Goal: Transaction & Acquisition: Obtain resource

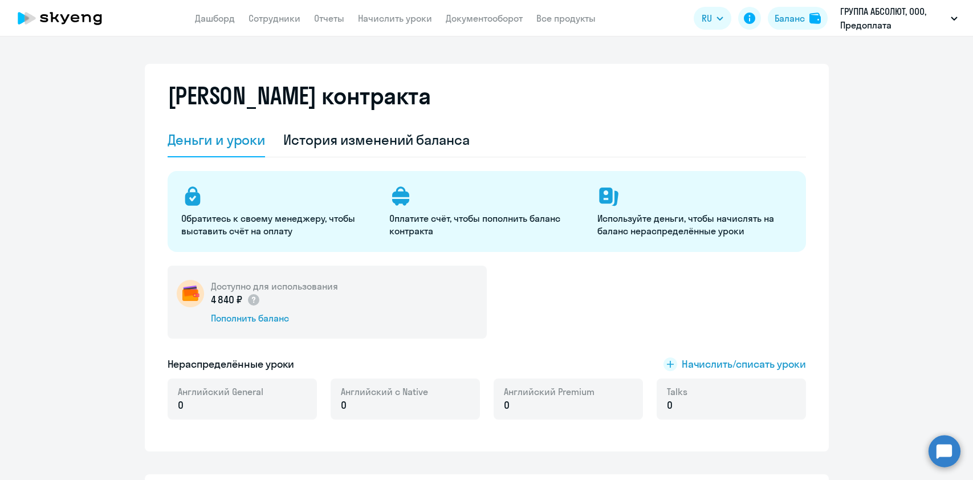
select select "english_adult_not_native_speaker"
click at [252, 314] on div "Пополнить баланс" at bounding box center [274, 318] width 127 height 13
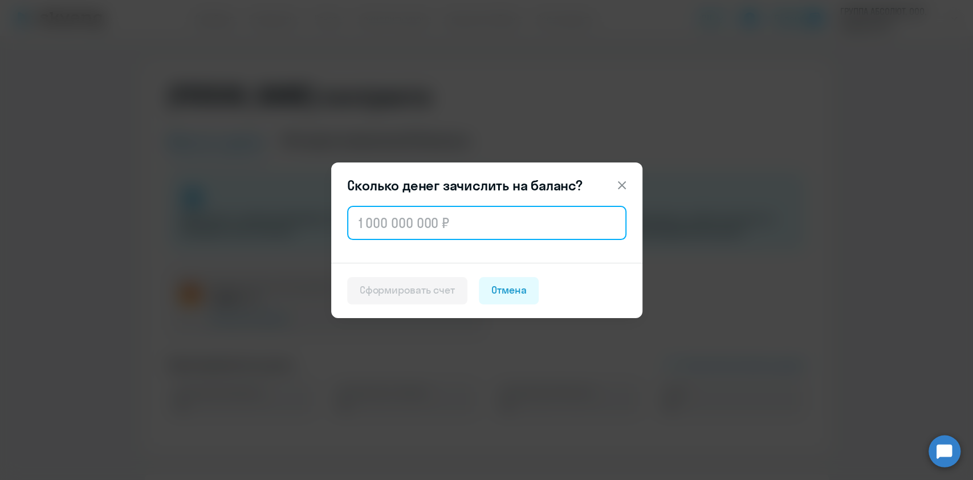
click at [413, 218] on input "text" at bounding box center [486, 223] width 279 height 34
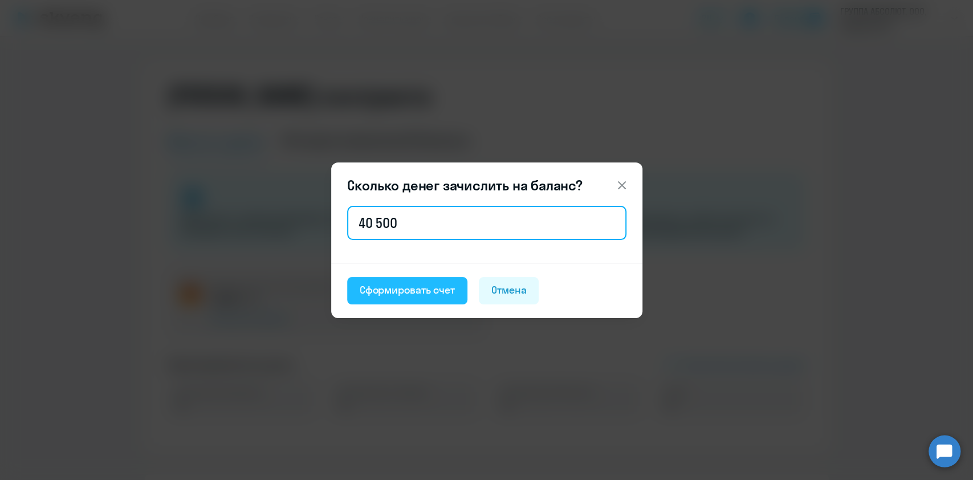
type input "40 500"
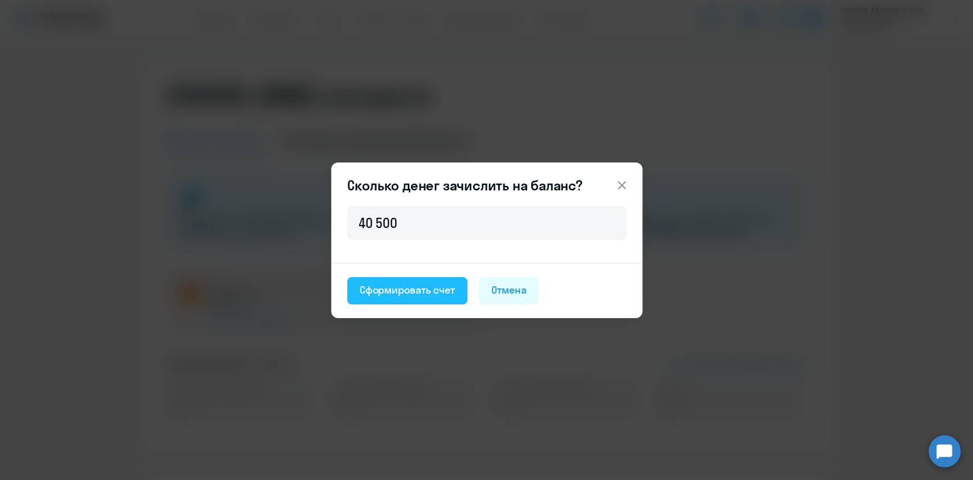
click at [424, 283] on div "Сформировать счет" at bounding box center [407, 290] width 95 height 15
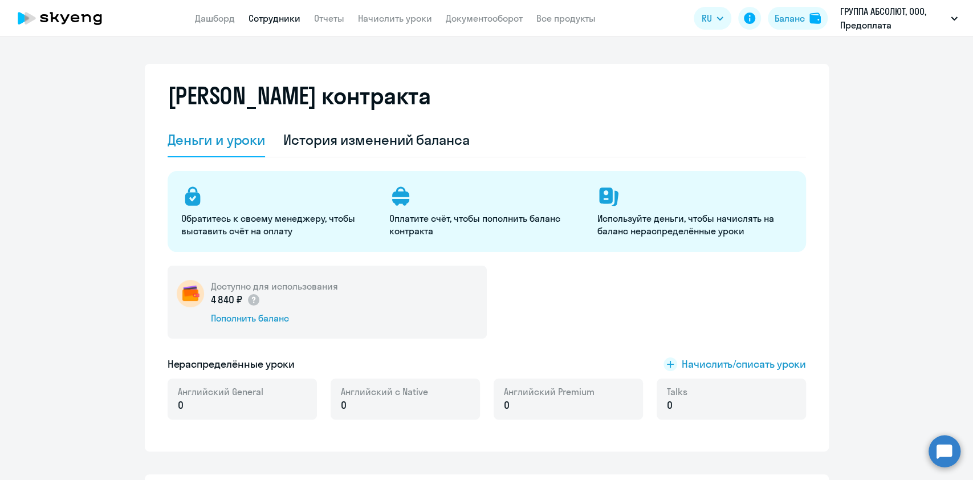
click at [290, 16] on link "Сотрудники" at bounding box center [274, 18] width 52 height 11
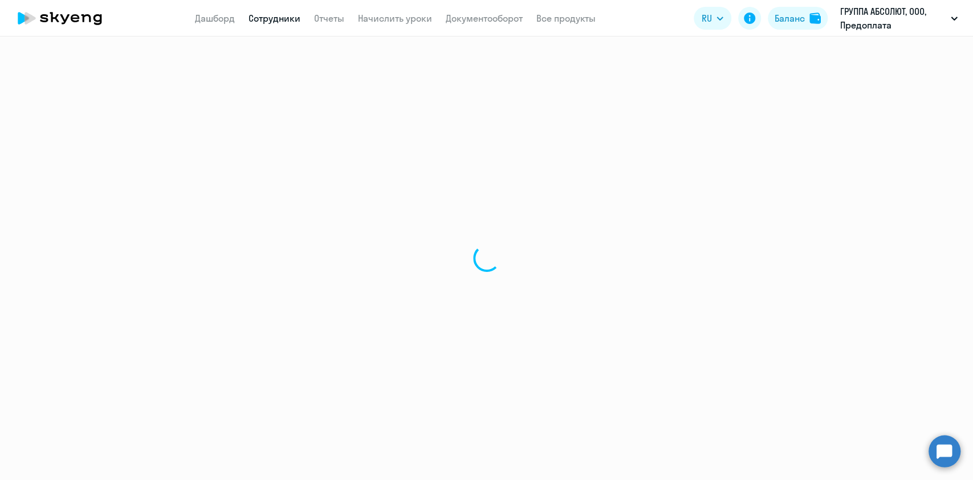
select select "30"
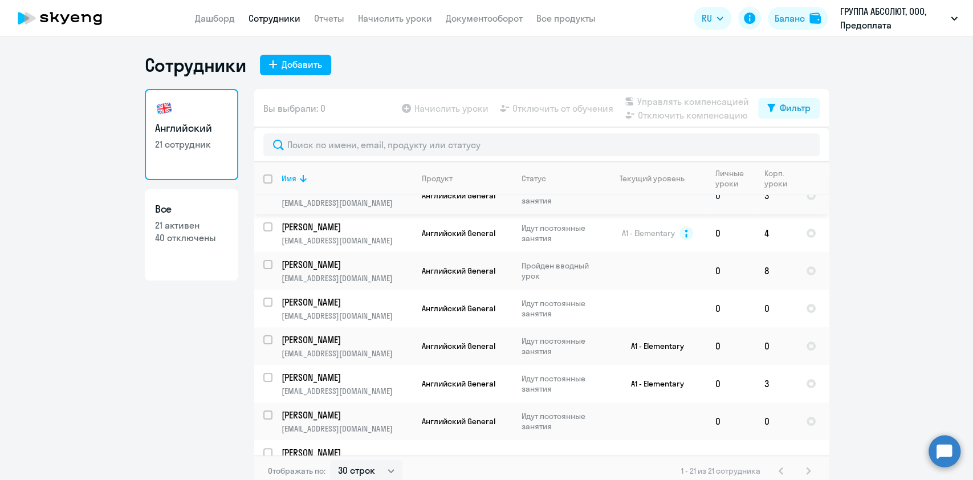
scroll to position [152, 0]
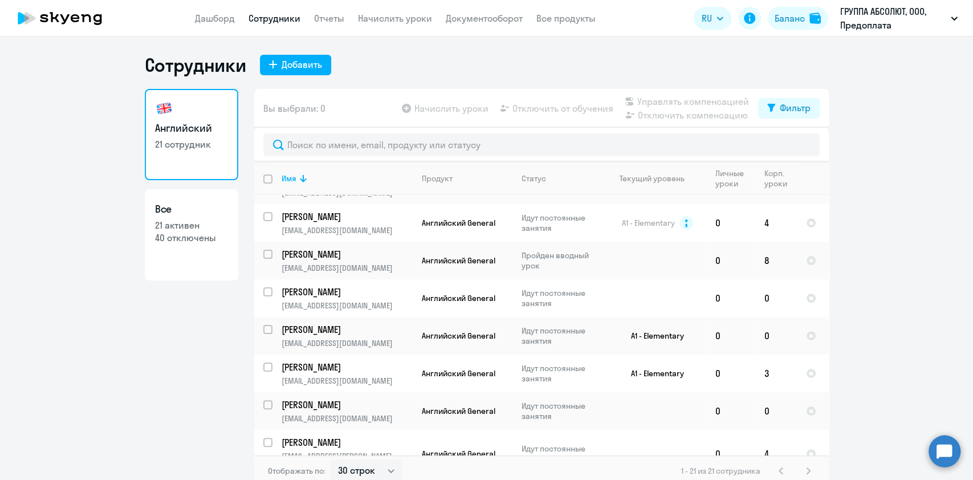
click at [383, 11] on app-menu-item-link "Начислить уроки" at bounding box center [395, 18] width 74 height 14
click at [389, 19] on link "Начислить уроки" at bounding box center [395, 18] width 74 height 11
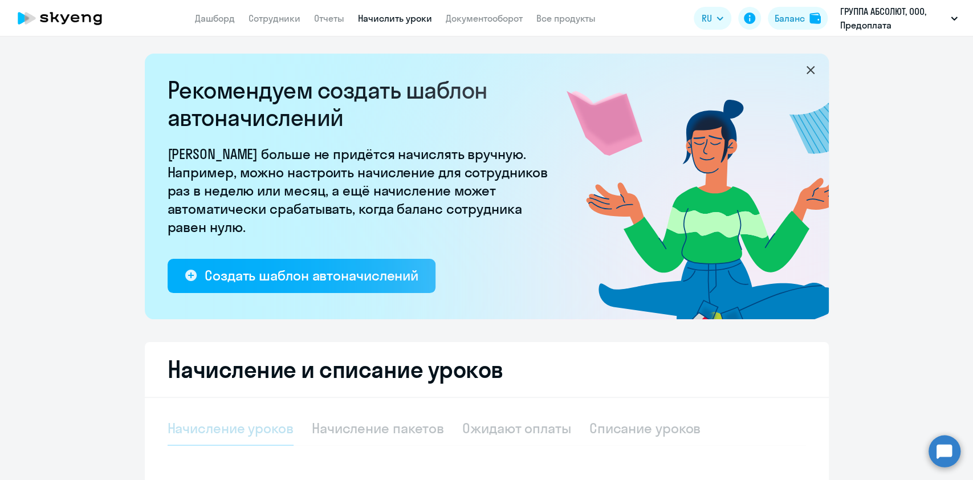
select select "10"
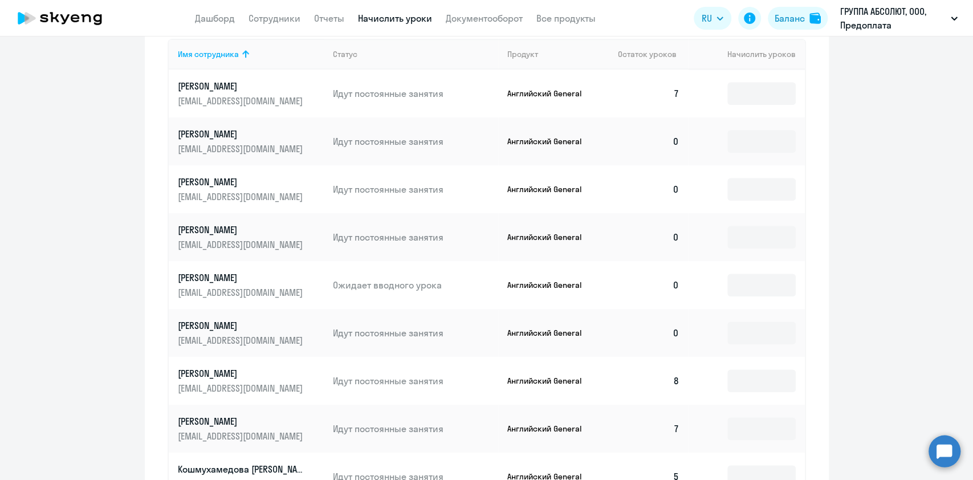
scroll to position [532, 0]
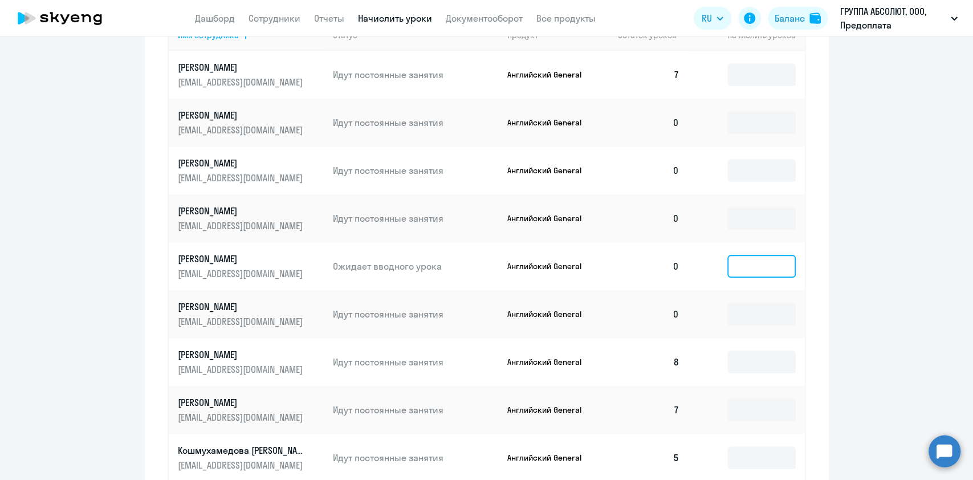
click at [755, 272] on input at bounding box center [761, 266] width 68 height 23
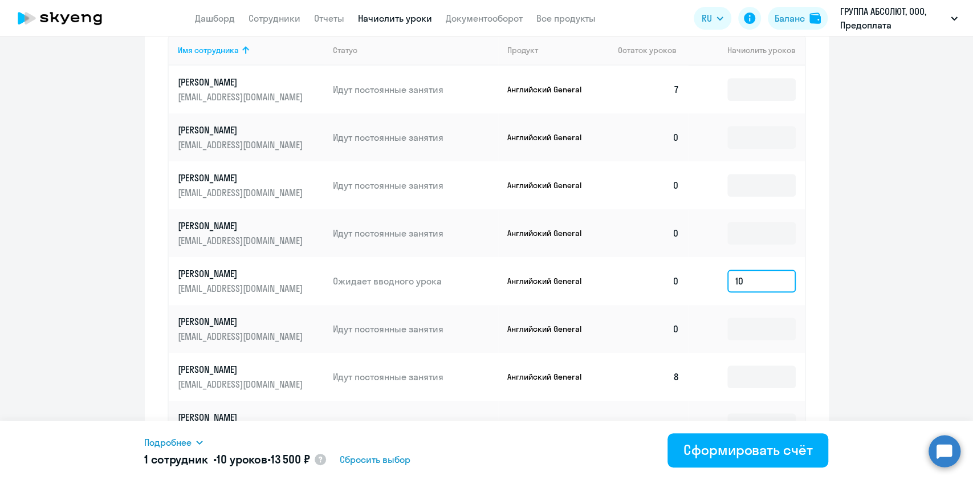
scroll to position [677, 0]
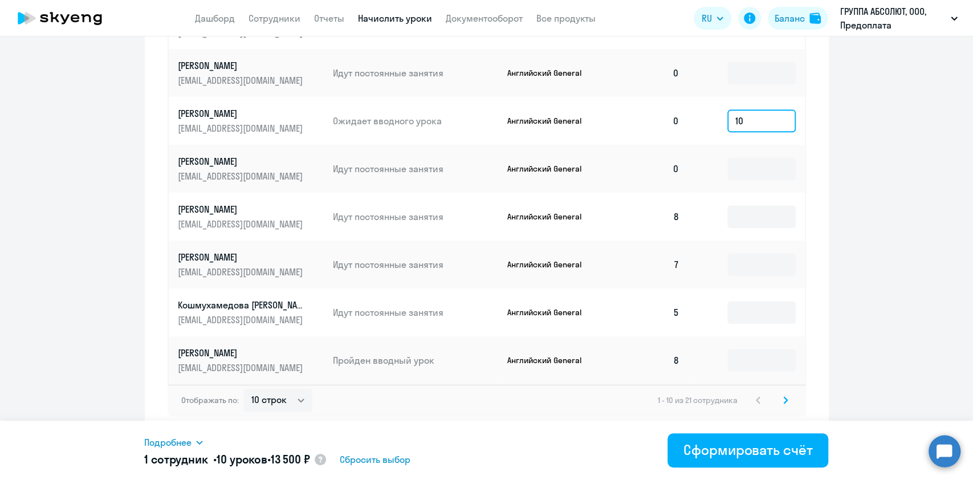
type input "10"
click at [783, 403] on icon at bounding box center [785, 400] width 5 height 8
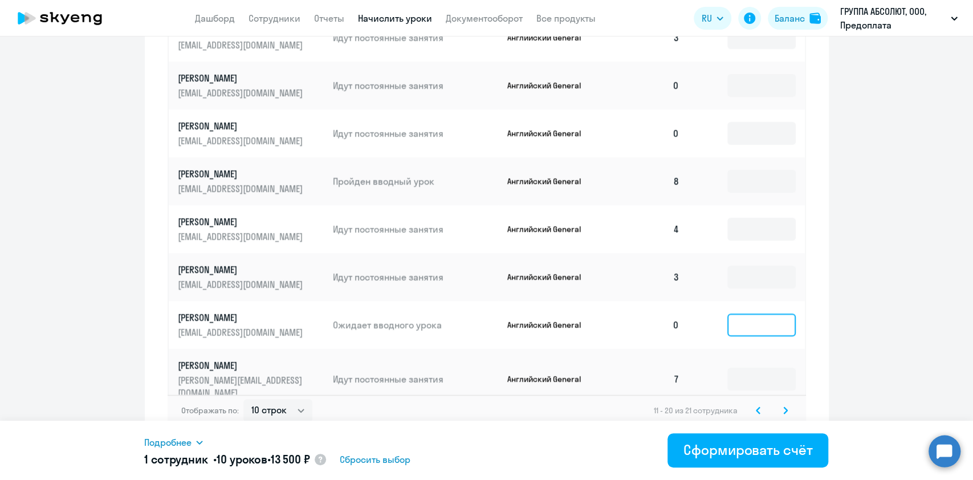
click at [770, 320] on input at bounding box center [761, 324] width 68 height 23
type input "10"
click at [783, 406] on icon at bounding box center [785, 410] width 5 height 8
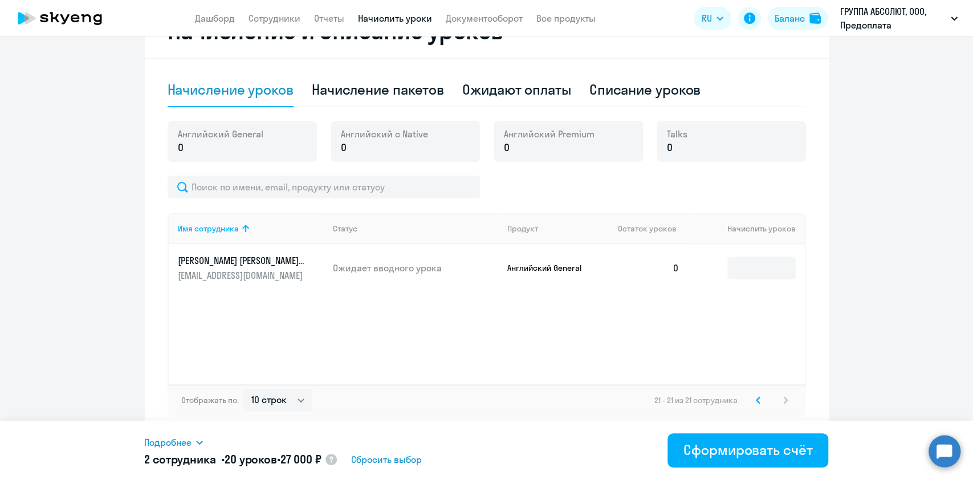
scroll to position [338, 0]
click at [753, 405] on svg-icon at bounding box center [758, 400] width 14 height 14
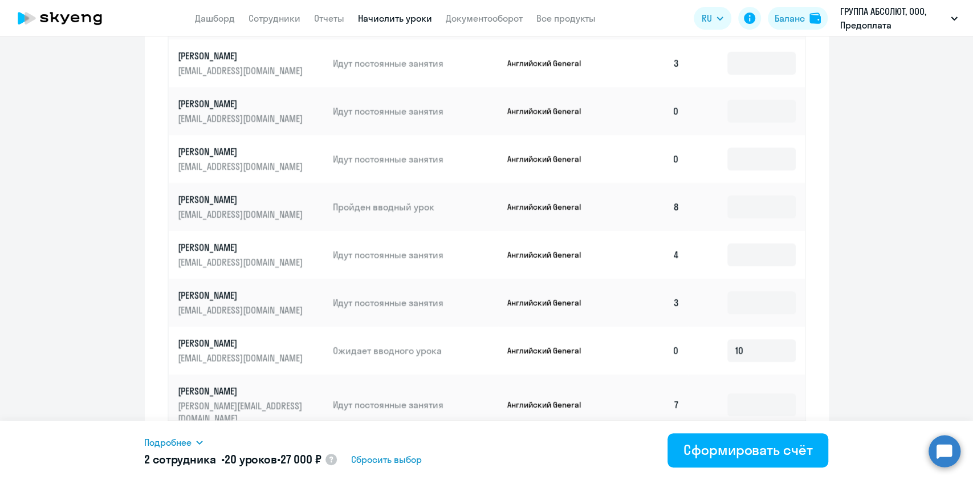
scroll to position [677, 0]
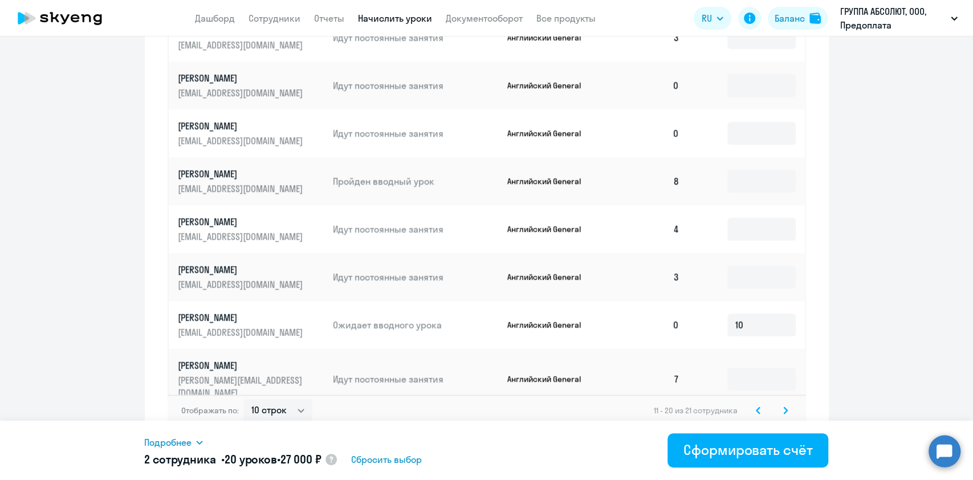
click at [756, 406] on icon at bounding box center [758, 410] width 5 height 8
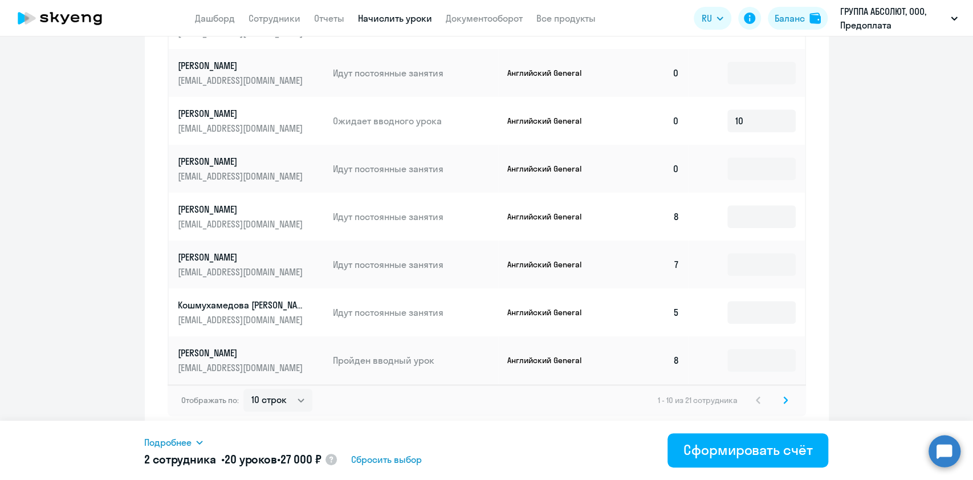
click at [782, 403] on svg-icon at bounding box center [785, 400] width 14 height 14
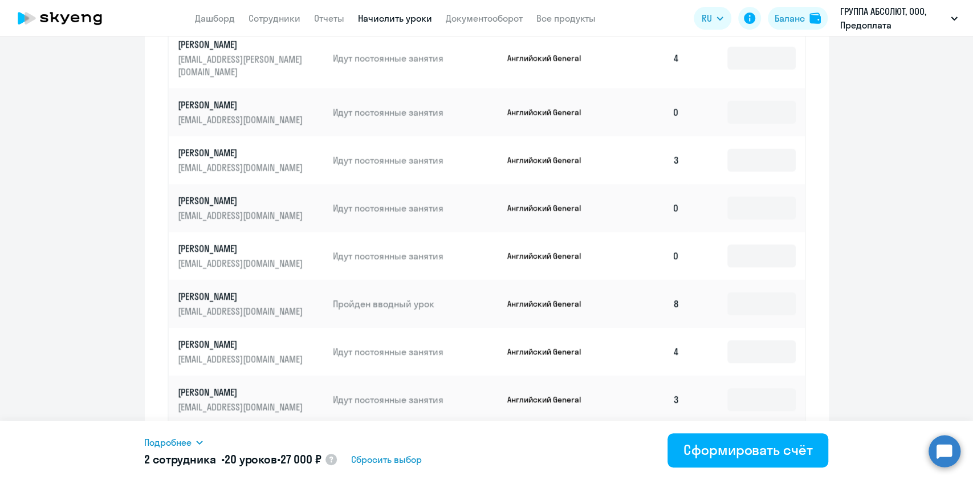
scroll to position [601, 0]
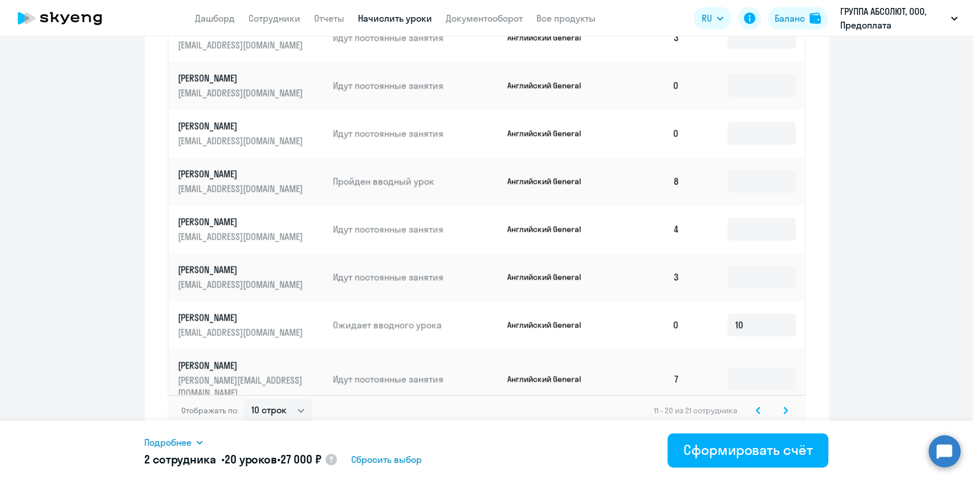
click at [783, 406] on icon at bounding box center [785, 410] width 5 height 8
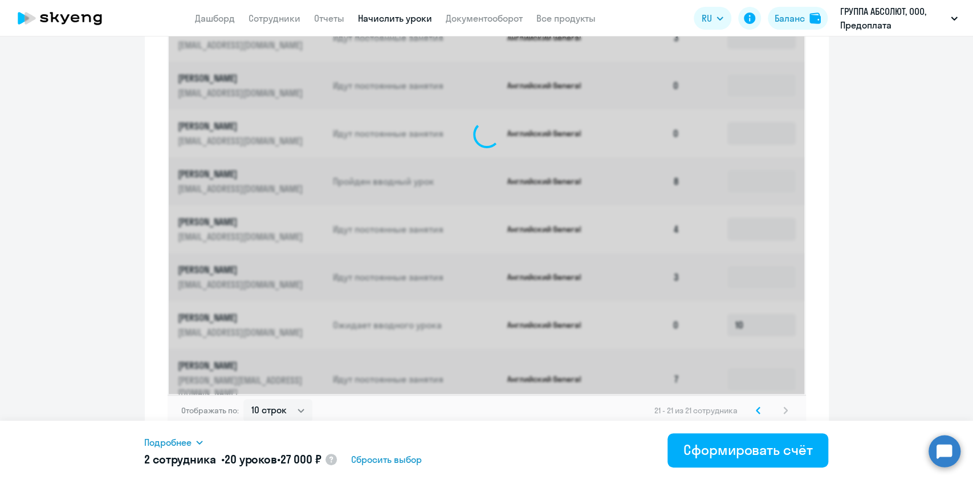
scroll to position [338, 0]
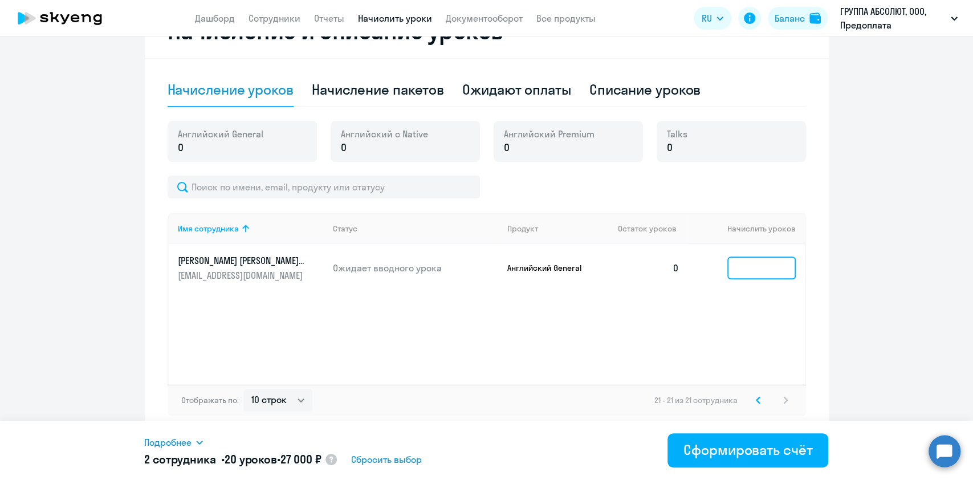
click at [770, 262] on input at bounding box center [761, 267] width 68 height 23
type input "10"
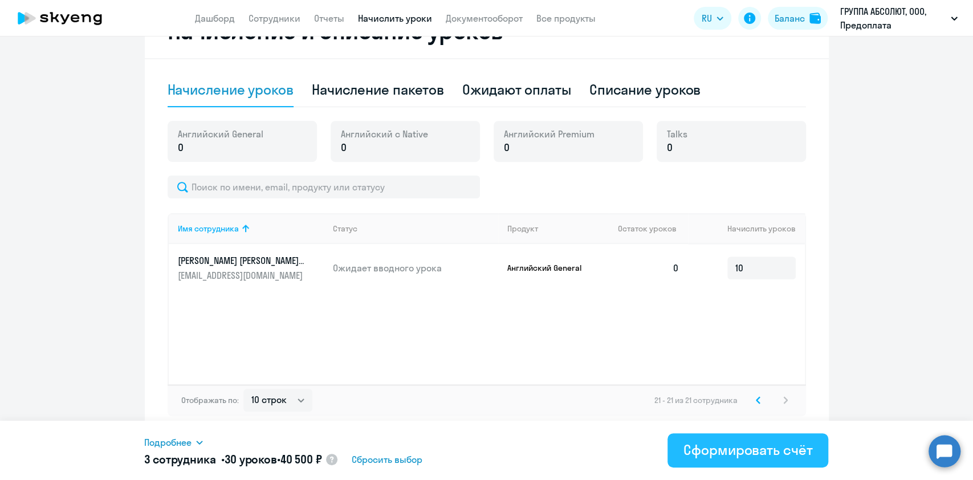
click at [693, 448] on div "Сформировать счёт" at bounding box center [747, 449] width 129 height 18
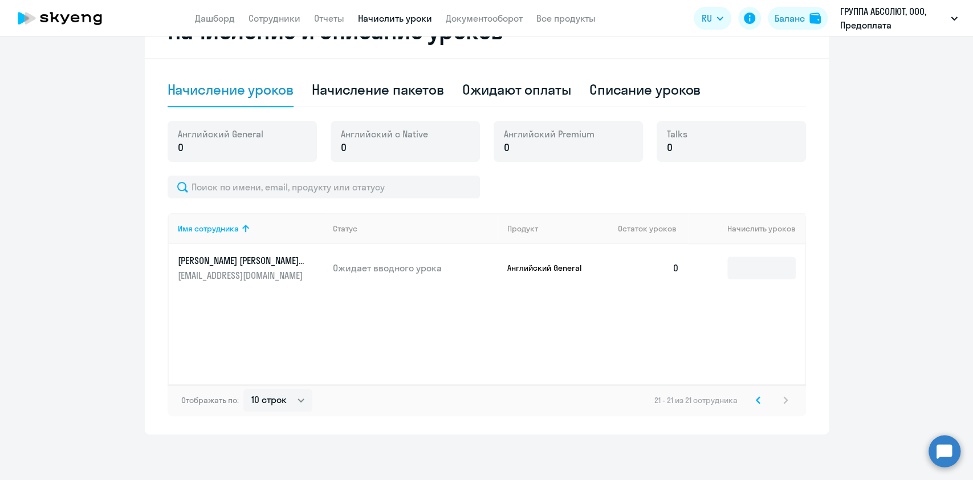
click at [486, 29] on app-header "Дашборд Сотрудники Отчеты Начислить уроки Документооборот Все продукты Дашборд …" at bounding box center [486, 18] width 973 height 36
click at [481, 21] on link "Документооборот" at bounding box center [484, 18] width 77 height 11
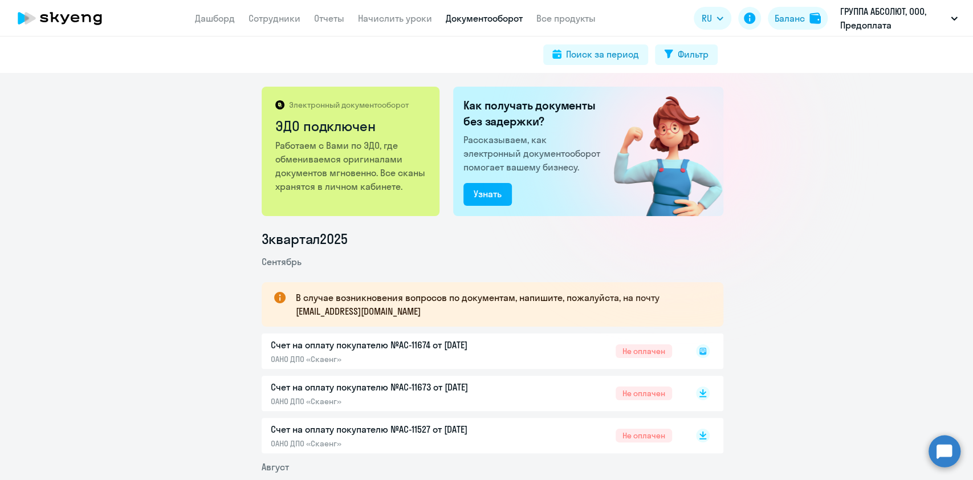
click at [442, 341] on div "Счет на оплату покупателю №AC-11674 от [DATE] ОАНО ДПО «Скаенг» Не оплачен" at bounding box center [493, 350] width 462 height 35
click at [320, 353] on div "Счет на оплату покупателю №AC-11674 от [DATE] ОАНО ДПО «Скаенг» Не оплачен" at bounding box center [493, 350] width 462 height 35
click at [470, 337] on div "Счет на оплату покупателю №AC-11674 от [DATE] ОАНО ДПО «Скаенг» Не оплачен" at bounding box center [493, 350] width 462 height 35
click at [698, 350] on rect at bounding box center [703, 351] width 14 height 14
click at [700, 353] on rect at bounding box center [703, 351] width 14 height 14
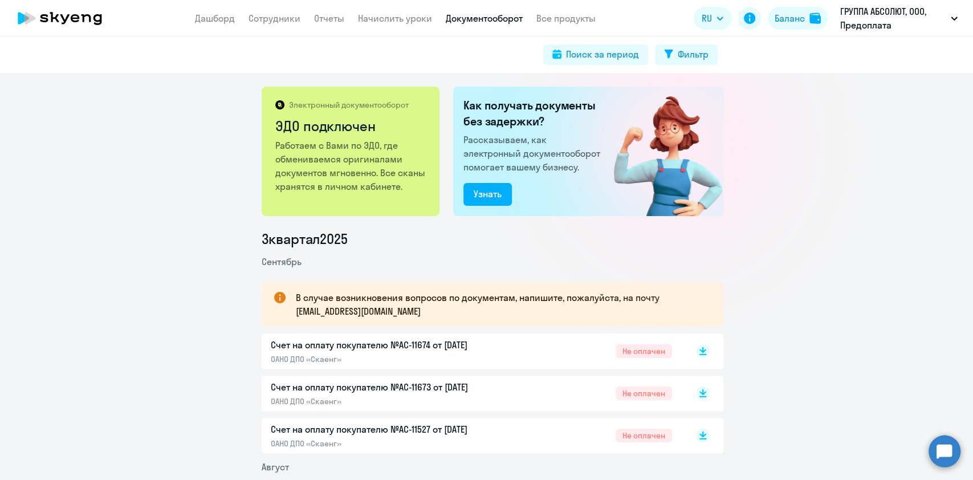
click at [389, 345] on p "Счет на оплату покупателю №AC-11674 от [DATE]" at bounding box center [390, 345] width 239 height 14
